Goal: Ask a question

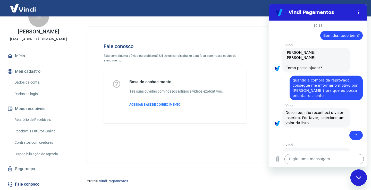
scroll to position [17, 0]
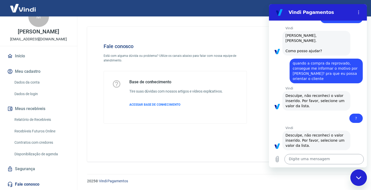
click at [303, 160] on textarea at bounding box center [323, 159] width 79 height 10
type textarea "boa tarde"
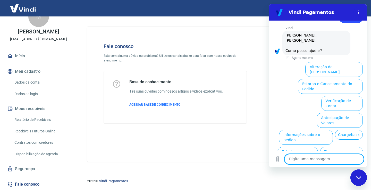
scroll to position [171, 0]
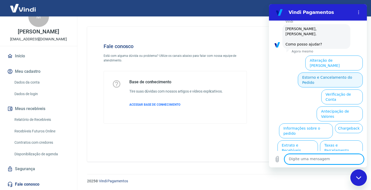
click at [324, 73] on button "Estorno e Cancelamento do Pedido" at bounding box center [330, 80] width 65 height 15
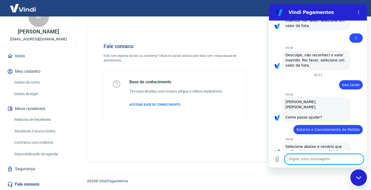
scroll to position [190, 0]
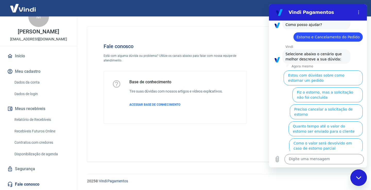
click at [358, 177] on icon "Fechar janela de mensagens" at bounding box center [358, 178] width 5 height 3
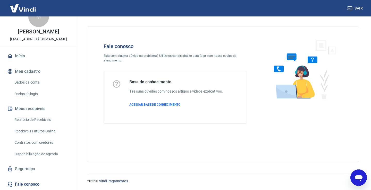
click at [358, 178] on icon "Abrir janela de mensagens" at bounding box center [359, 179] width 8 height 6
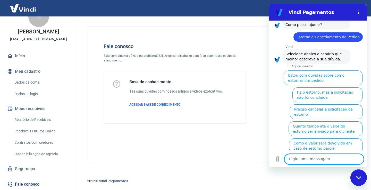
scroll to position [0, 0]
click at [358, 12] on icon "Menu de opções" at bounding box center [359, 12] width 4 height 4
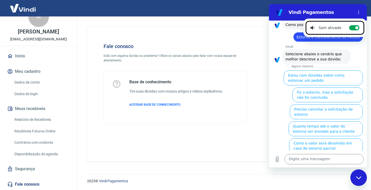
click at [354, 64] on div "Agora mesmo" at bounding box center [327, 66] width 80 height 4
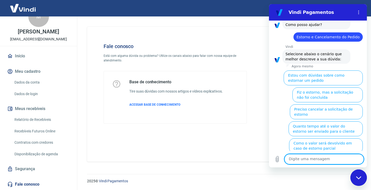
click at [304, 161] on textarea at bounding box center [323, 159] width 79 height 10
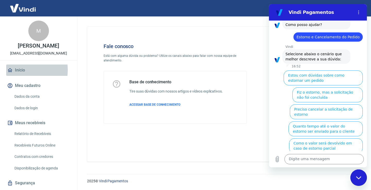
click at [21, 70] on link "Início" at bounding box center [38, 70] width 65 height 11
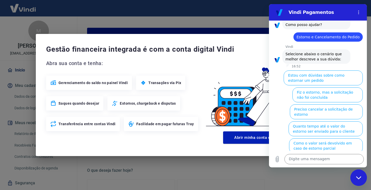
click at [359, 181] on div "Fechar janela de mensagens" at bounding box center [358, 177] width 15 height 15
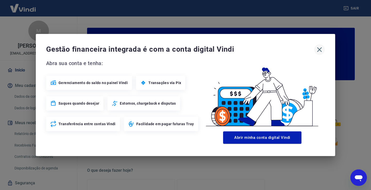
click at [320, 48] on icon "button" at bounding box center [319, 50] width 8 height 8
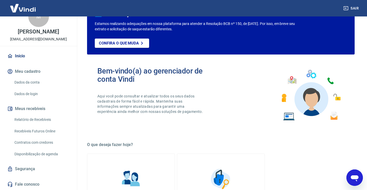
scroll to position [52, 0]
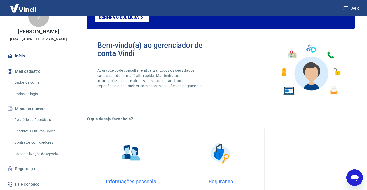
drag, startPoint x: 36, startPoint y: 120, endPoint x: 46, endPoint y: 120, distance: 10.6
click at [36, 120] on link "Relatório de Recebíveis" at bounding box center [41, 120] width 58 height 11
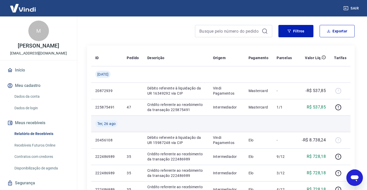
scroll to position [52, 0]
